Goal: Subscribe to service/newsletter

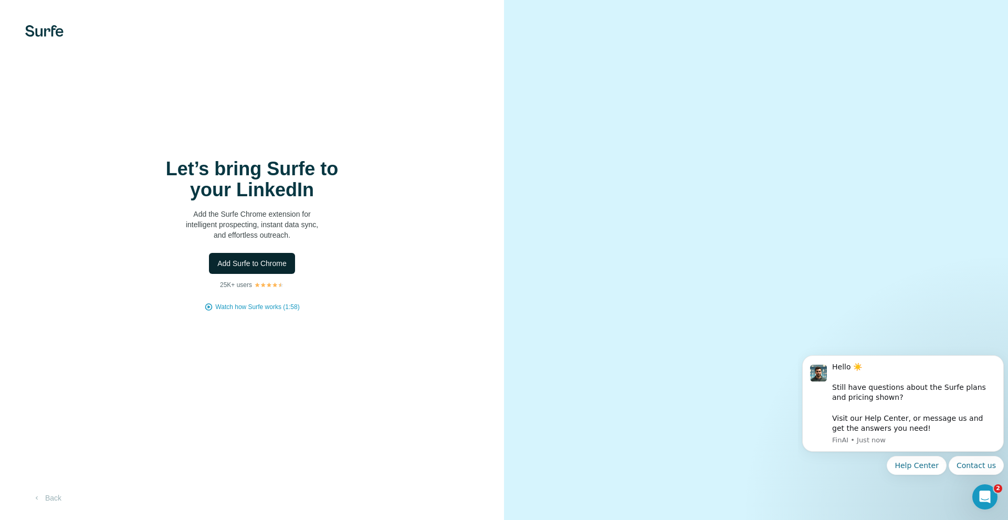
click at [270, 262] on span "Add Surfe to Chrome" at bounding box center [251, 263] width 69 height 11
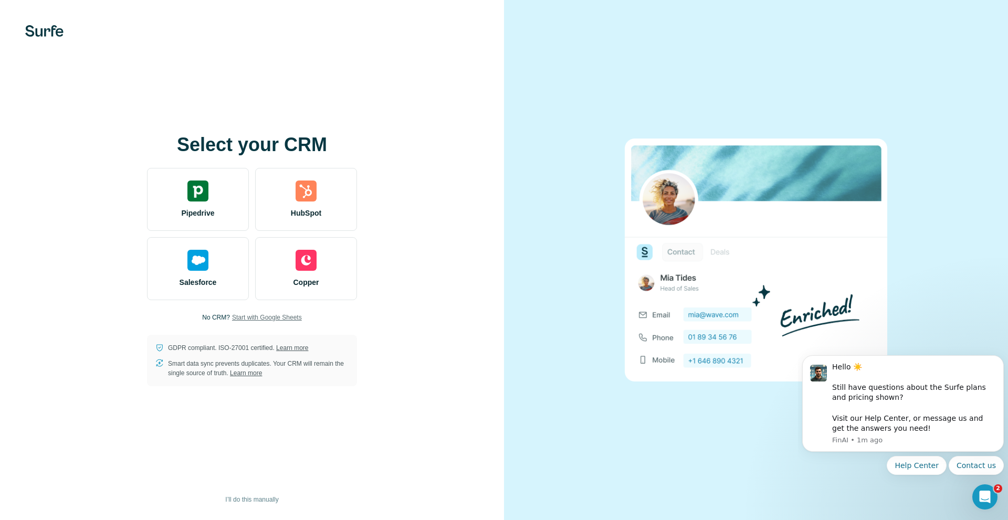
click at [256, 316] on span "Start with Google Sheets" at bounding box center [267, 317] width 70 height 9
click at [285, 317] on span "Start with Google Sheets" at bounding box center [267, 317] width 70 height 9
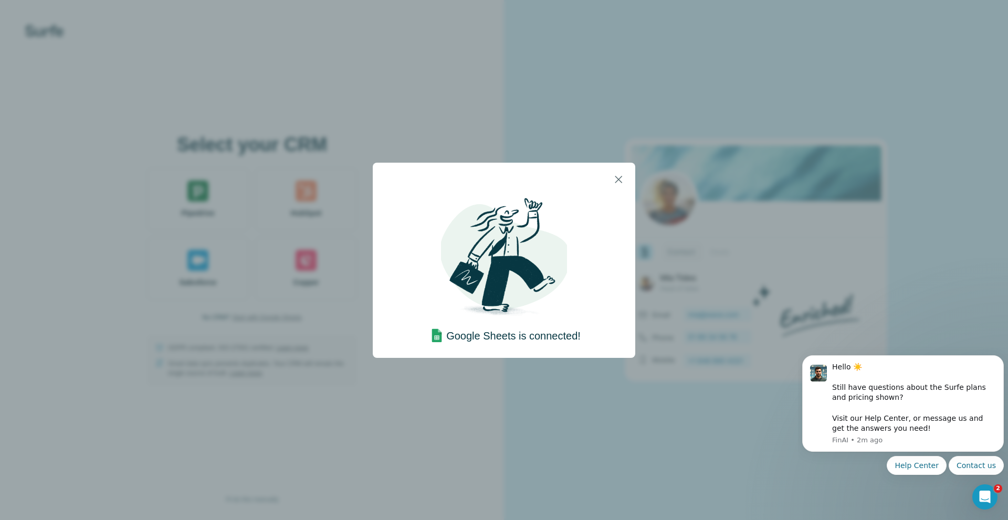
click at [577, 234] on div "Google Sheets is connected!" at bounding box center [503, 270] width 153 height 149
